Goal: Task Accomplishment & Management: Manage account settings

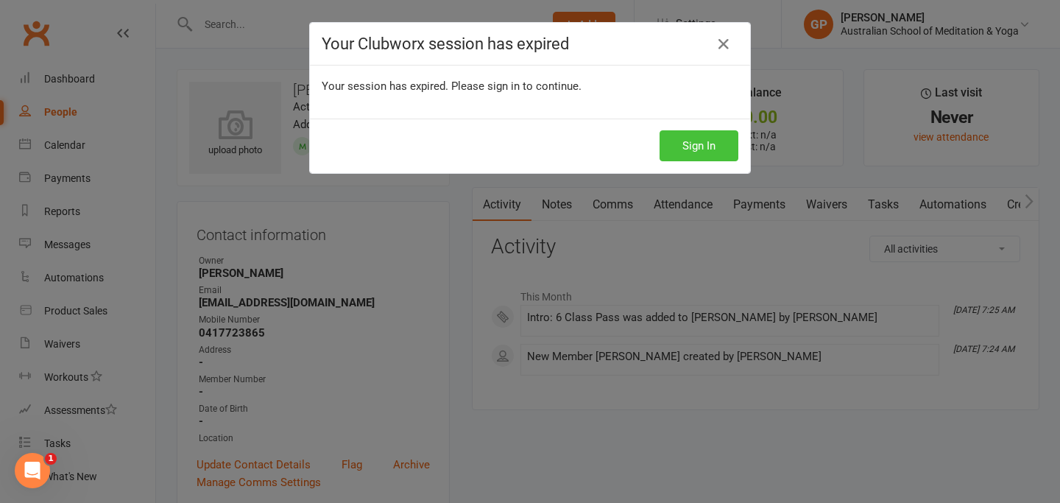
click at [686, 148] on button "Sign In" at bounding box center [699, 145] width 79 height 31
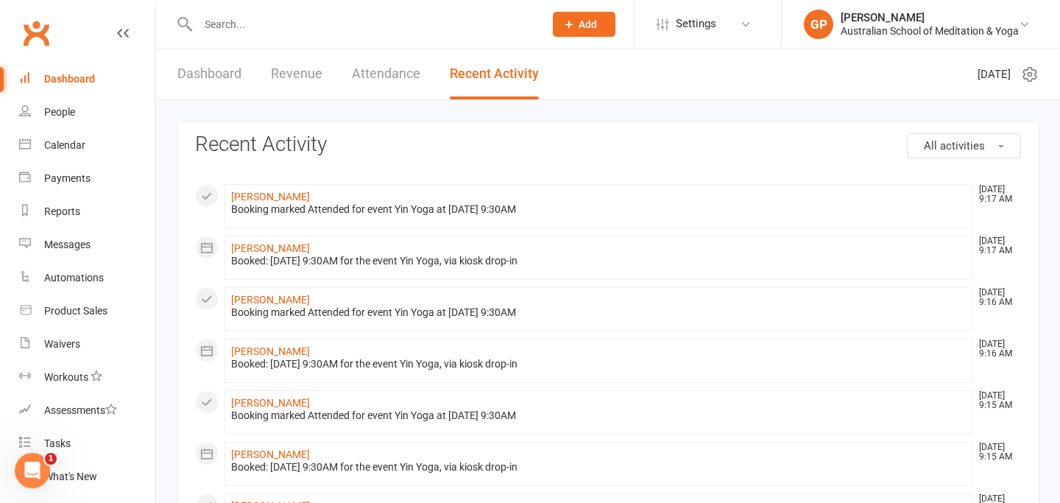
click at [311, 31] on input "text" at bounding box center [364, 24] width 340 height 21
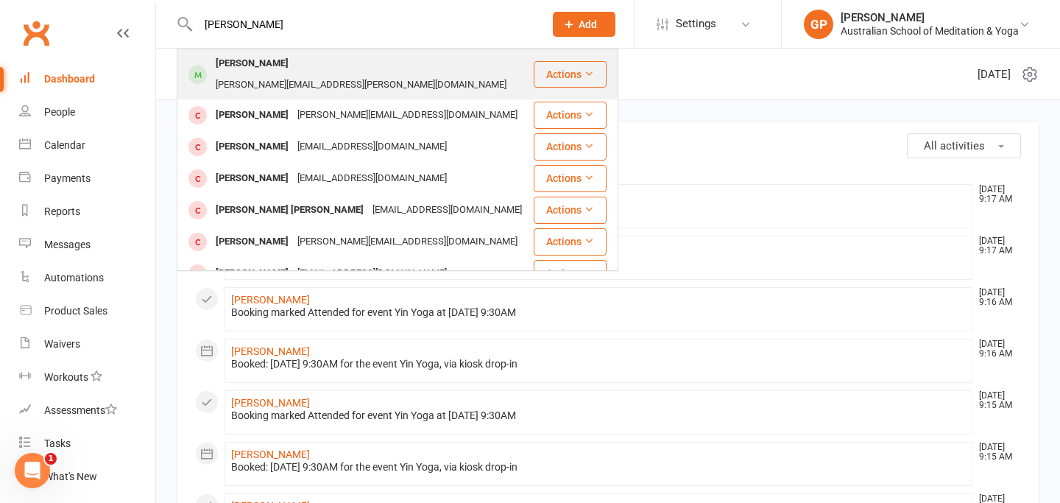
type input "[PERSON_NAME]"
click at [321, 74] on div "[PERSON_NAME][EMAIL_ADDRESS][PERSON_NAME][DOMAIN_NAME]" at bounding box center [361, 84] width 300 height 21
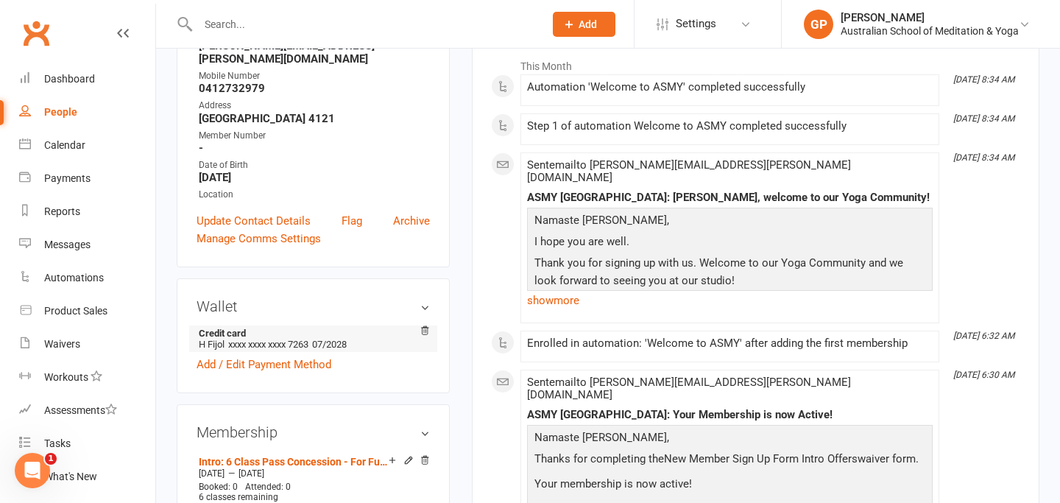
scroll to position [235, 0]
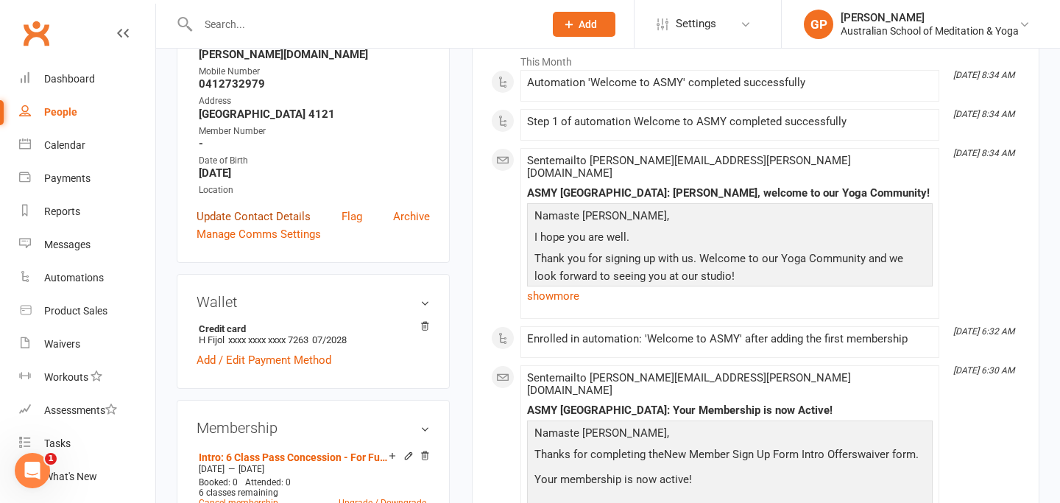
click at [277, 208] on link "Update Contact Details" at bounding box center [254, 217] width 114 height 18
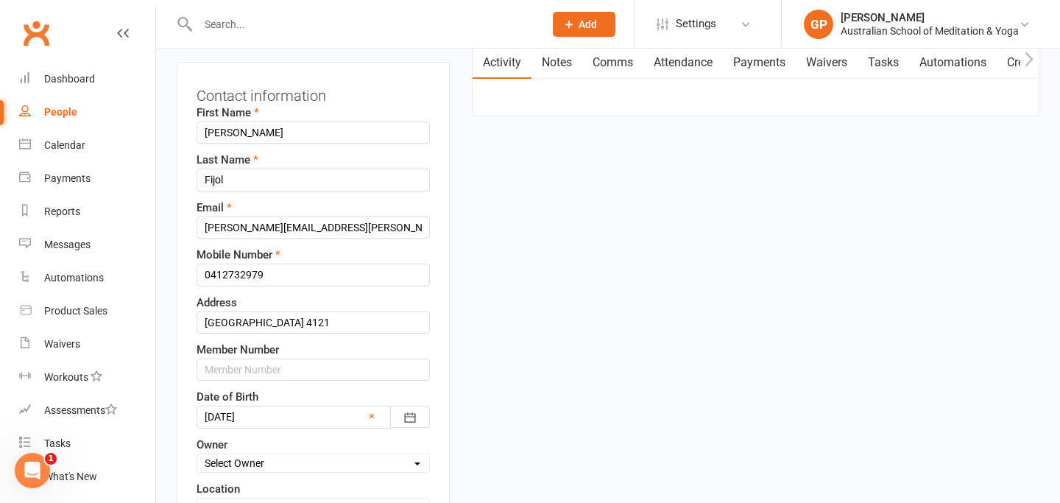
scroll to position [167, 0]
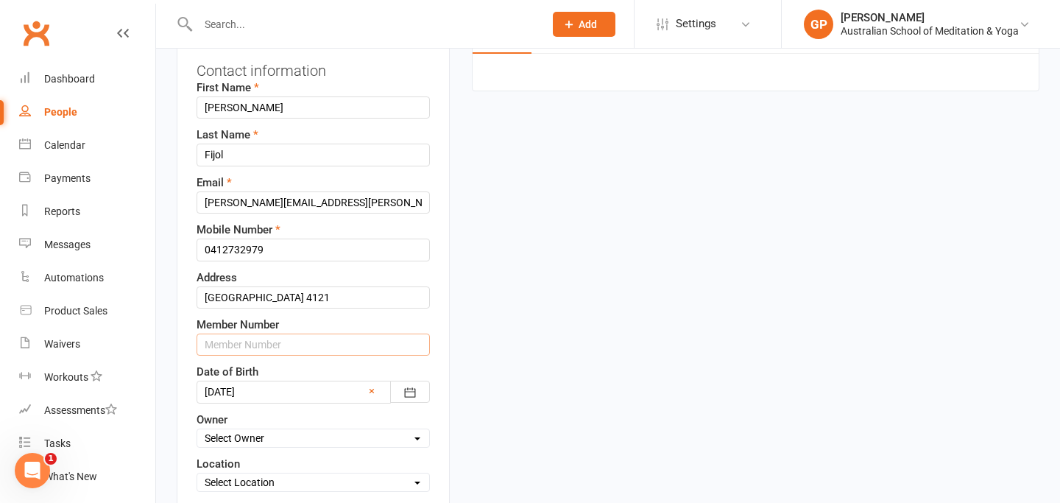
click at [267, 342] on input "text" at bounding box center [313, 345] width 233 height 22
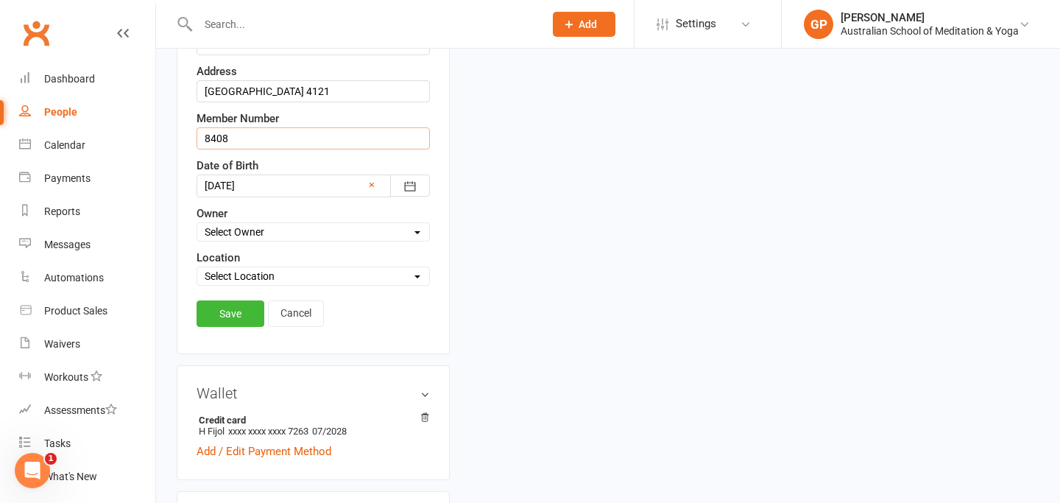
scroll to position [383, 0]
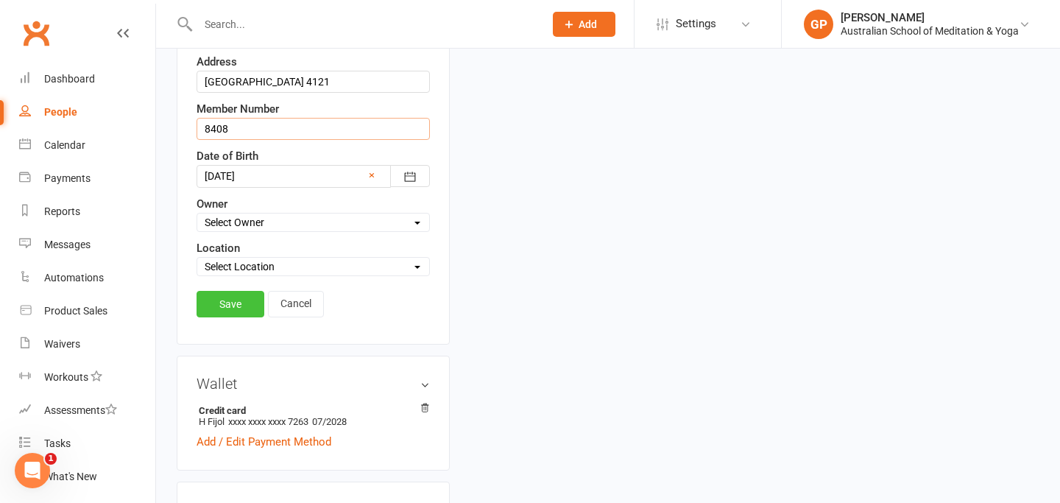
type input "8408"
click at [231, 300] on link "Save" at bounding box center [231, 304] width 68 height 27
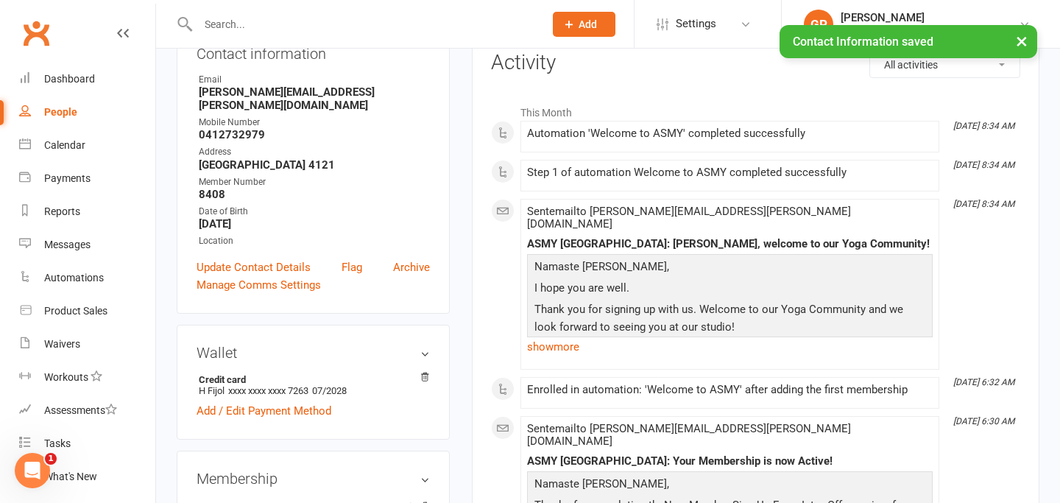
scroll to position [182, 0]
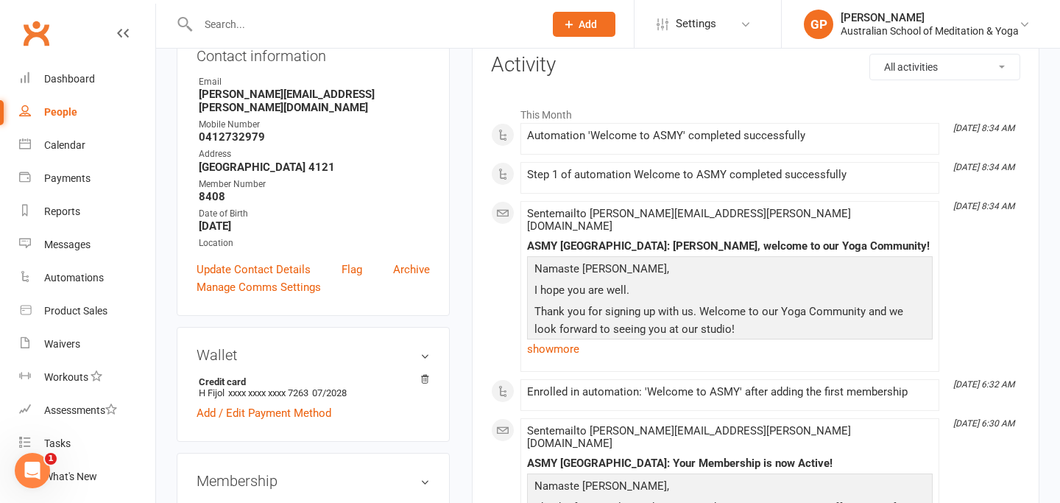
click at [258, 16] on input "text" at bounding box center [364, 24] width 340 height 21
click at [260, 18] on input "text" at bounding box center [364, 24] width 340 height 21
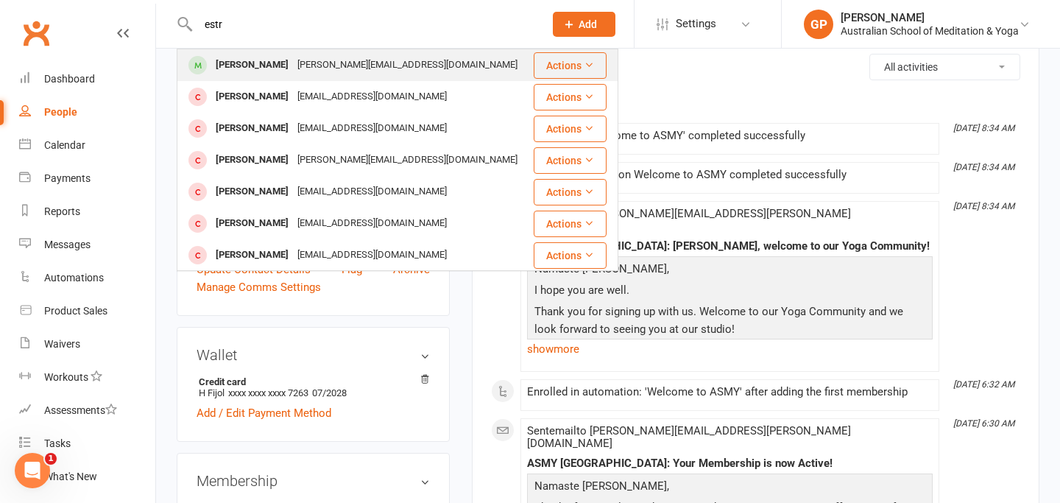
type input "estr"
click at [242, 62] on div "[PERSON_NAME]" at bounding box center [252, 64] width 82 height 21
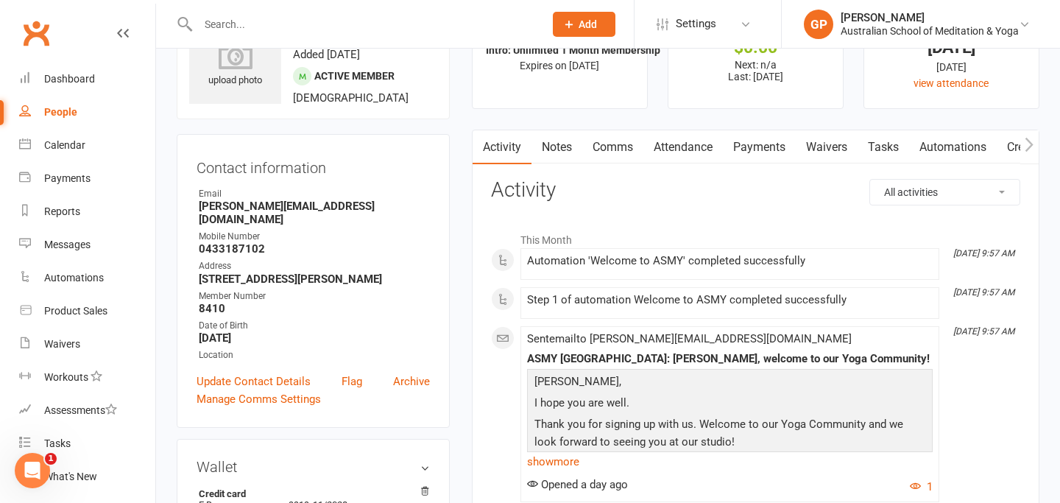
scroll to position [67, 0]
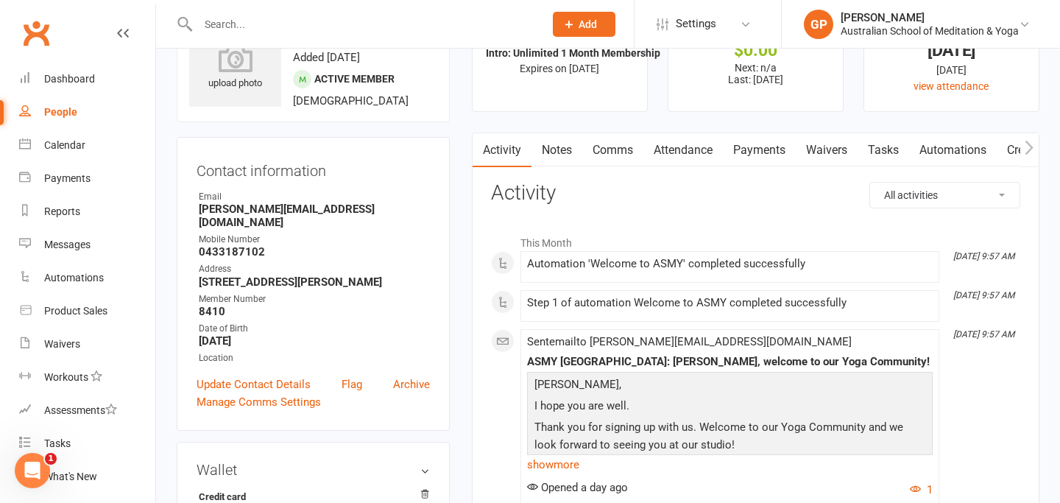
click at [1030, 145] on icon "button" at bounding box center [1030, 147] width 8 height 14
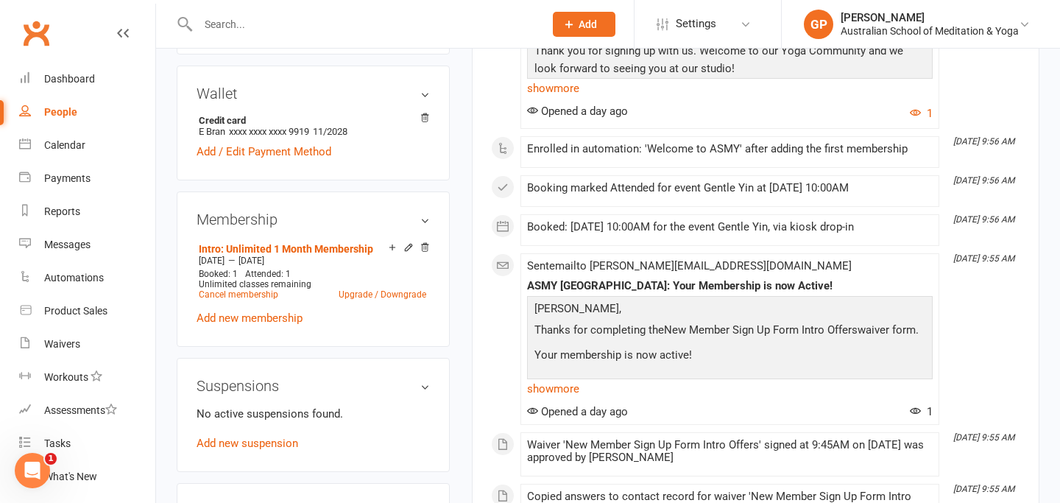
scroll to position [0, 0]
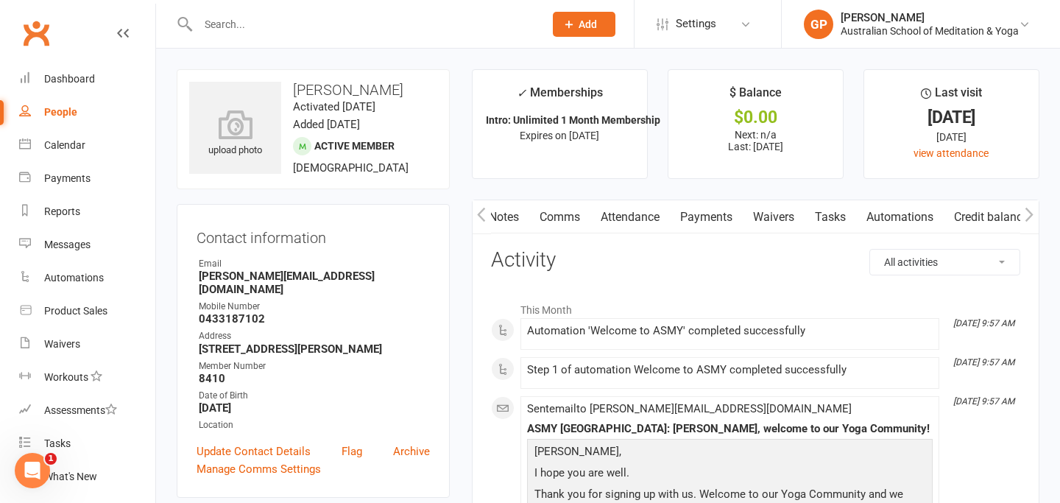
click at [702, 219] on link "Payments" at bounding box center [706, 217] width 73 height 34
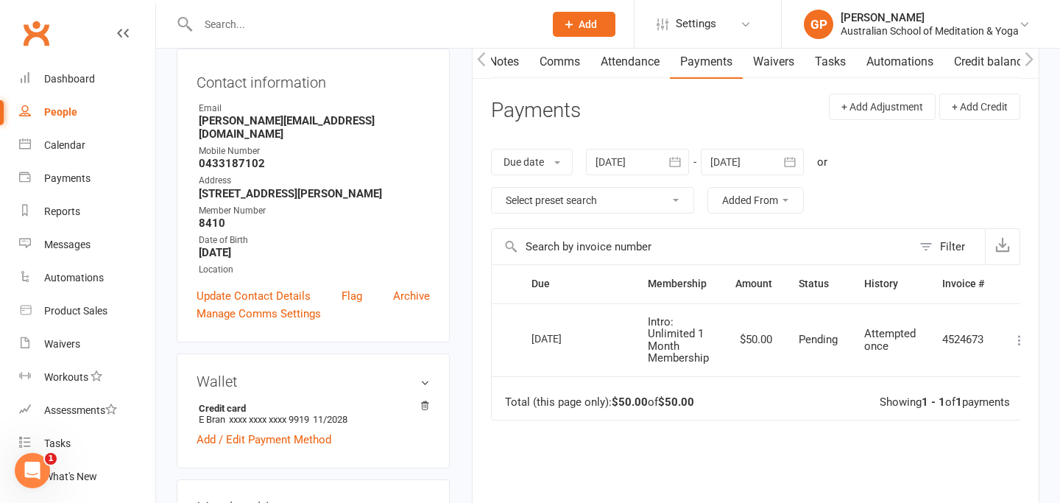
scroll to position [0, 25]
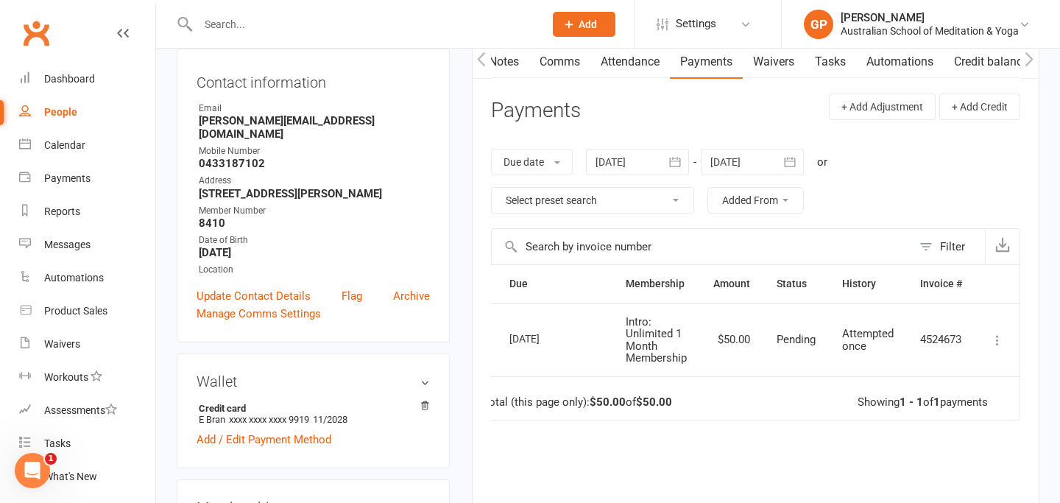
click at [998, 340] on icon at bounding box center [997, 340] width 15 height 15
click at [743, 371] on td "$50.00" at bounding box center [731, 339] width 63 height 73
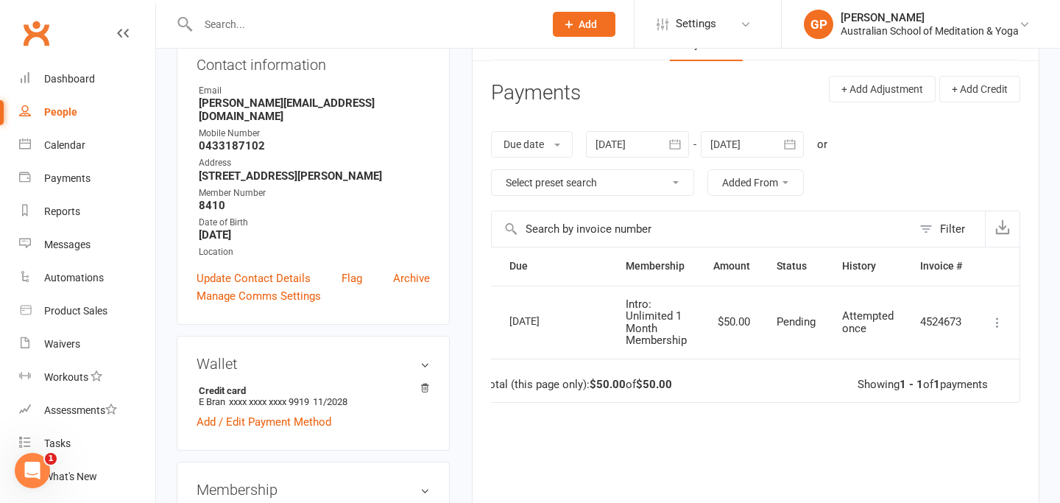
scroll to position [171, 0]
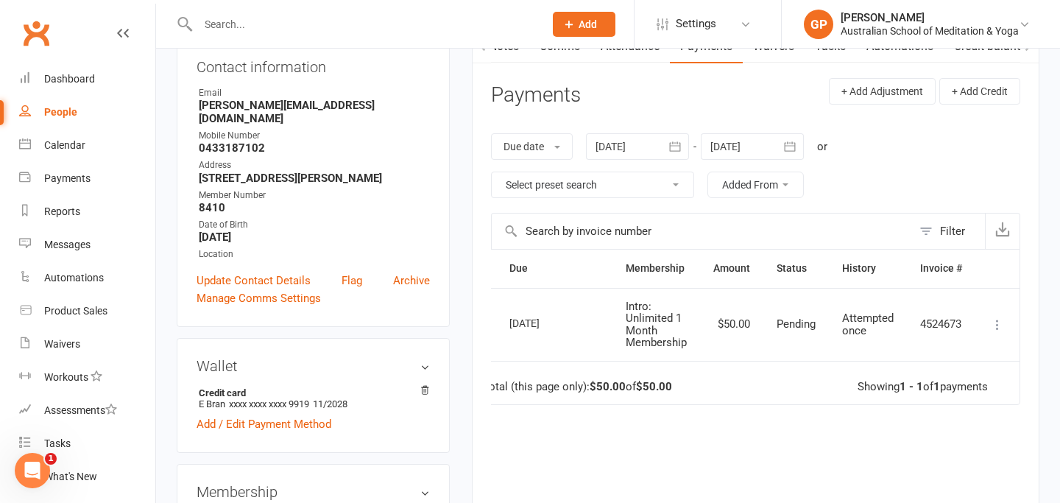
click at [998, 328] on icon at bounding box center [997, 324] width 15 height 15
click at [776, 395] on td "Total (this page only): $50.00 of $50.00 Showing 1 - 1 of 1 payments" at bounding box center [745, 383] width 550 height 44
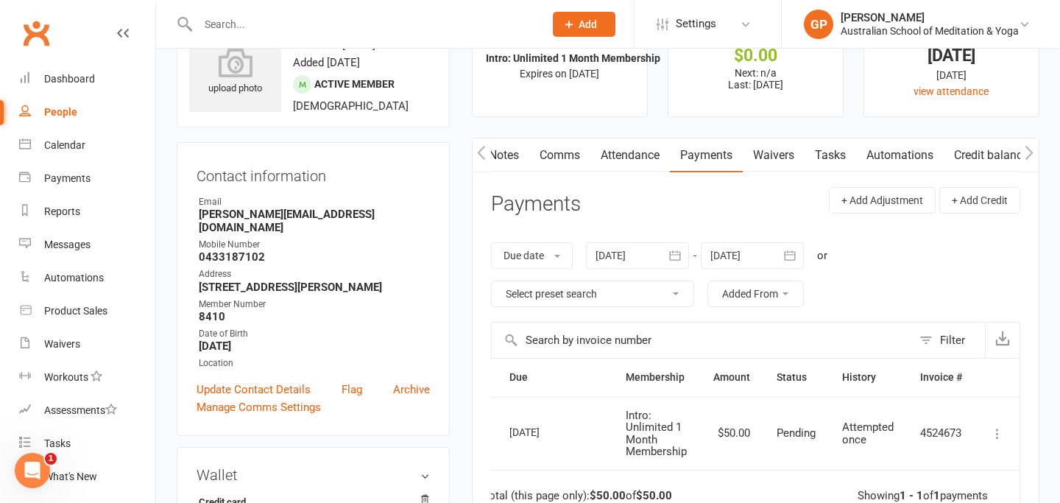
scroll to position [0, 0]
